Goal: Task Accomplishment & Management: Use online tool/utility

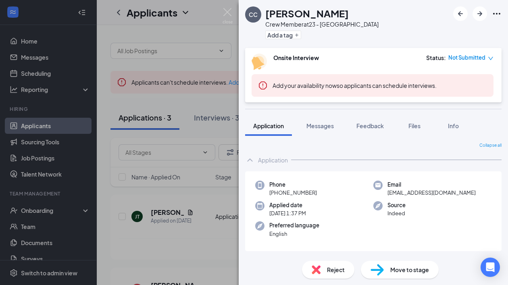
click at [179, 180] on div "CC Camren Creech Crew Member at 23 - Centerville Add a tag Onsite Interview Sta…" at bounding box center [254, 142] width 508 height 285
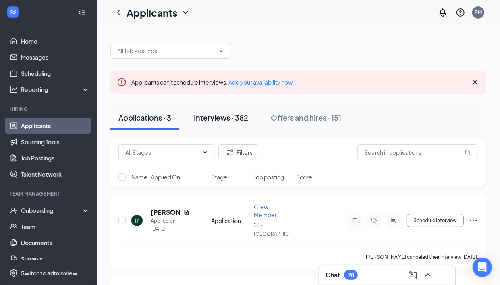
click at [237, 118] on div "Interviews · 382" at bounding box center [221, 117] width 54 height 10
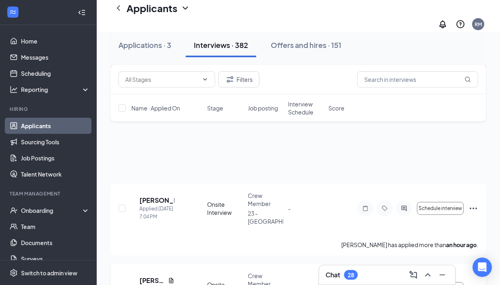
scroll to position [101, 0]
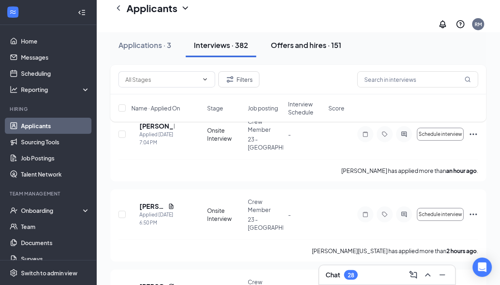
click at [323, 50] on button "Offers and hires · 151" at bounding box center [306, 45] width 87 height 24
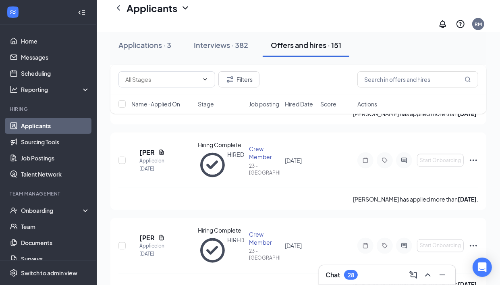
scroll to position [906, 0]
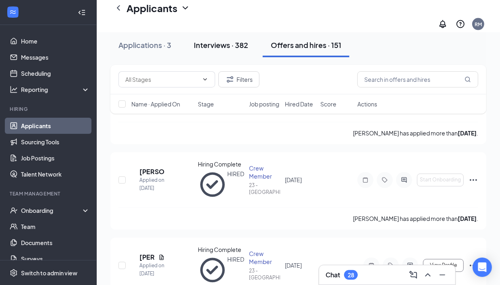
click at [224, 52] on button "Interviews · 382" at bounding box center [221, 45] width 71 height 24
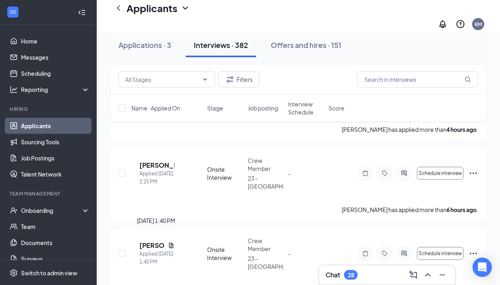
scroll to position [353, 0]
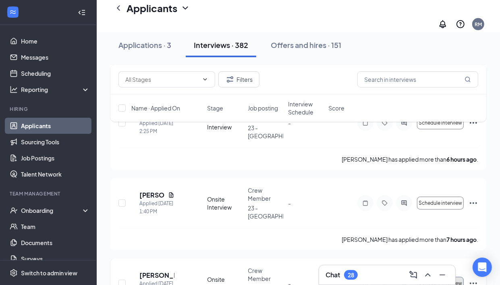
click at [438, 277] on button "Schedule interview" at bounding box center [440, 283] width 47 height 13
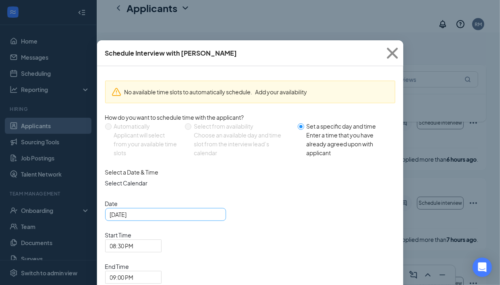
click at [212, 219] on div "Aug 26, 2025" at bounding box center [165, 214] width 111 height 9
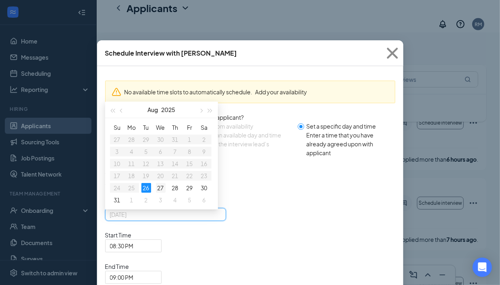
click at [160, 193] on div "27" at bounding box center [161, 188] width 10 height 10
type input "Aug 27, 2025"
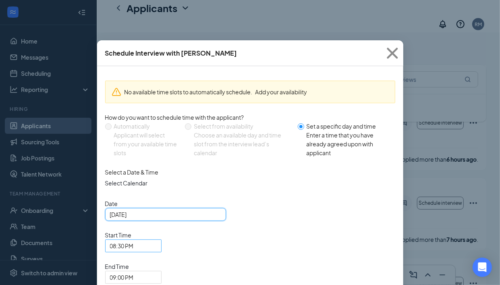
click at [157, 240] on span "08:30 PM" at bounding box center [133, 246] width 47 height 12
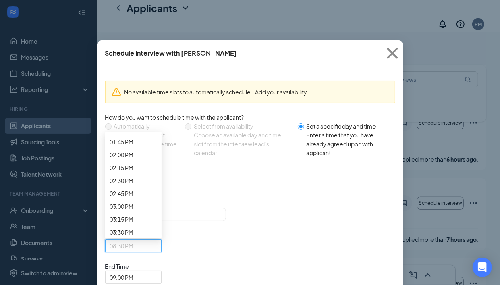
scroll to position [680, 0]
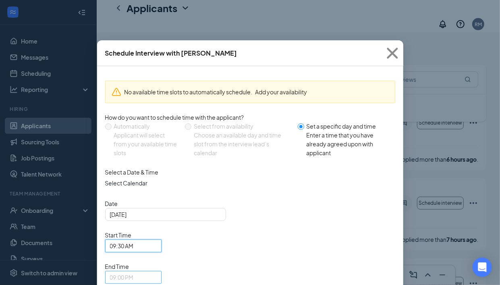
click at [134, 271] on span "09:00 PM" at bounding box center [122, 277] width 24 height 12
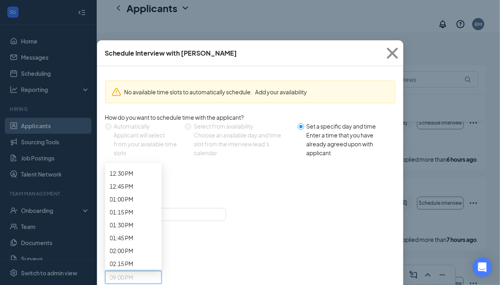
scroll to position [667, 0]
click at [134, 11] on span "09:45 AM" at bounding box center [122, 6] width 24 height 9
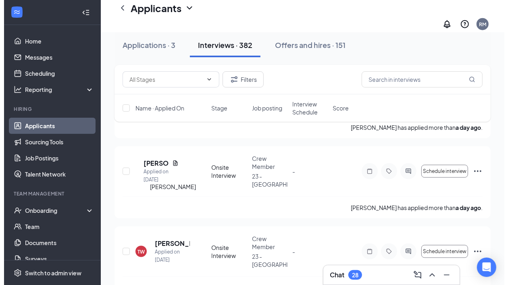
scroll to position [755, 0]
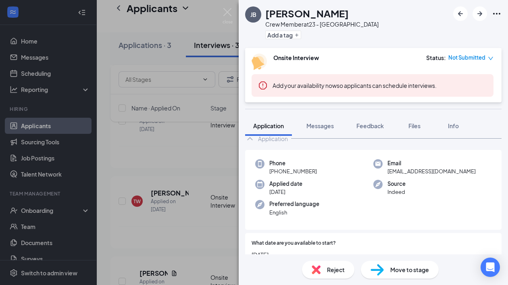
scroll to position [101, 0]
